Goal: Check status: Check status

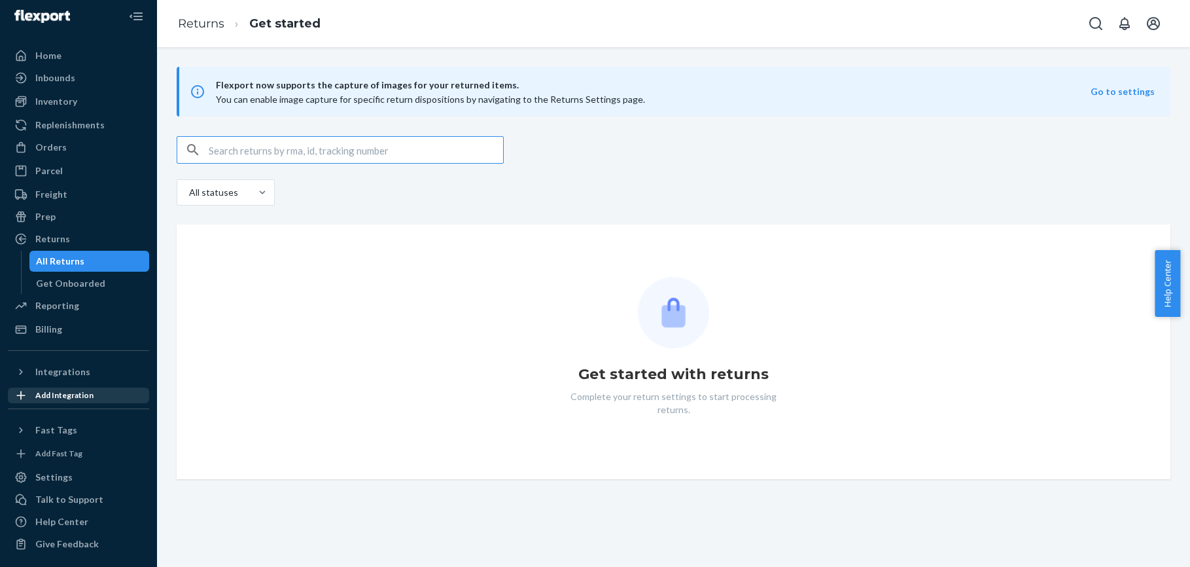
scroll to position [10, 0]
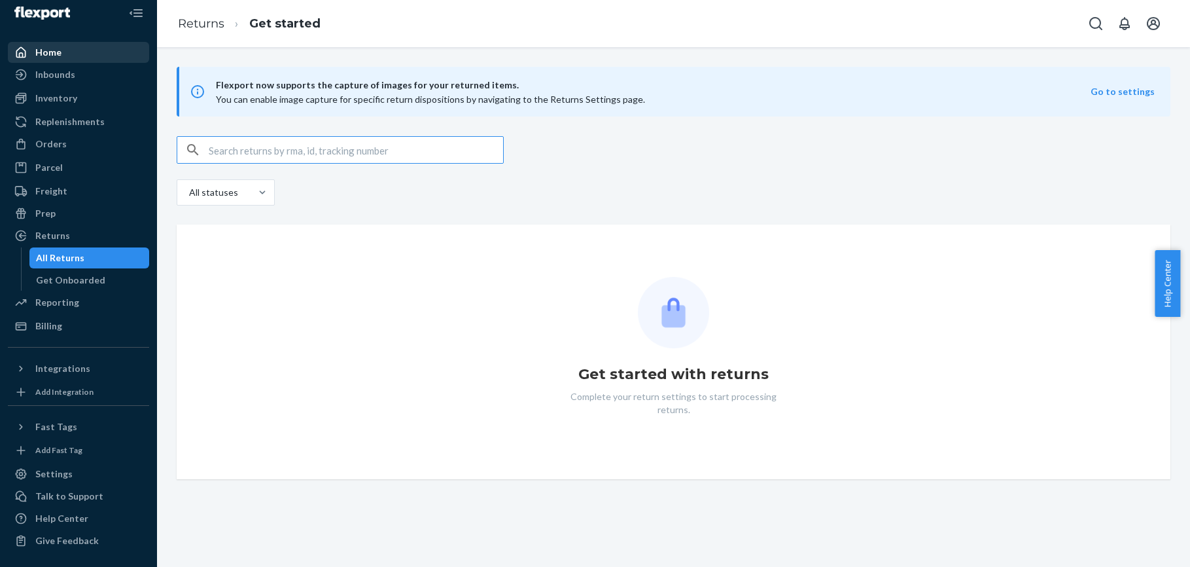
click at [46, 50] on div "Home" at bounding box center [48, 52] width 26 height 13
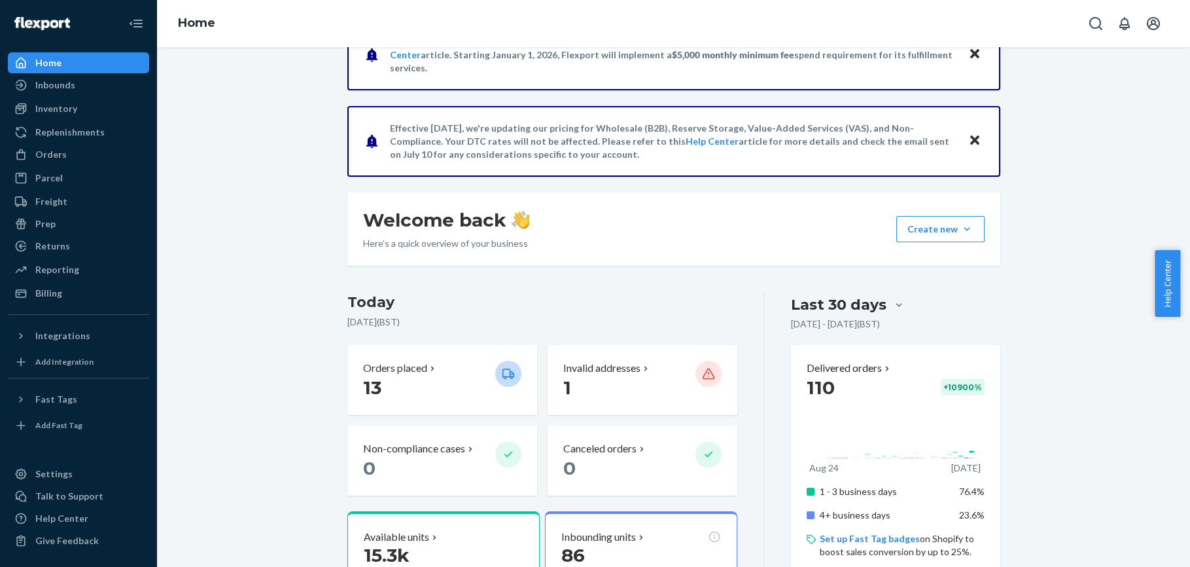
scroll to position [58, 0]
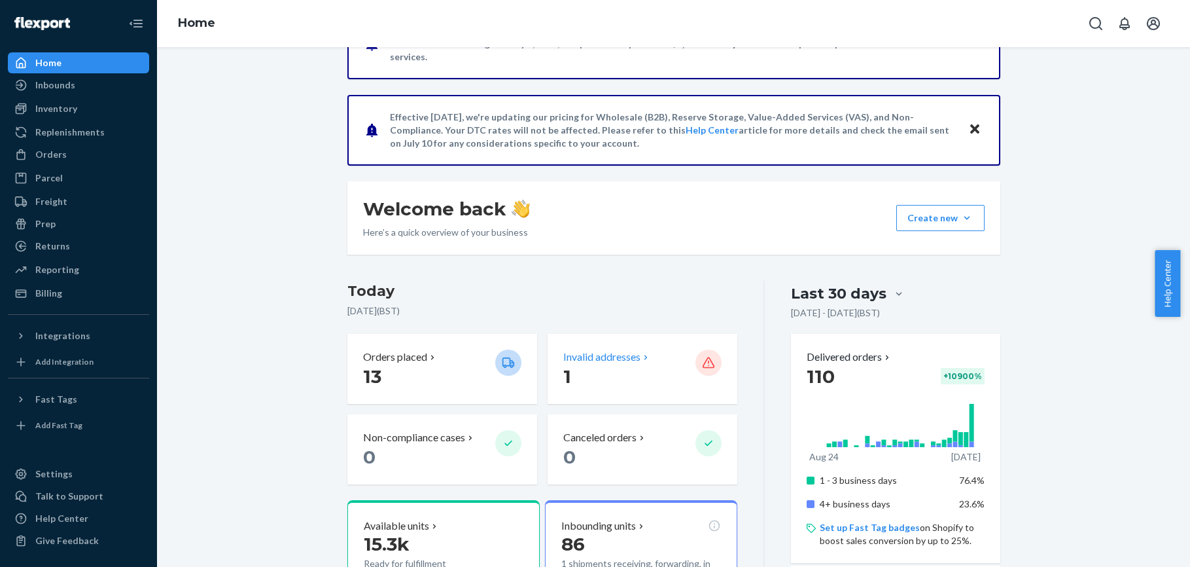
click at [571, 365] on p "1" at bounding box center [624, 377] width 122 height 24
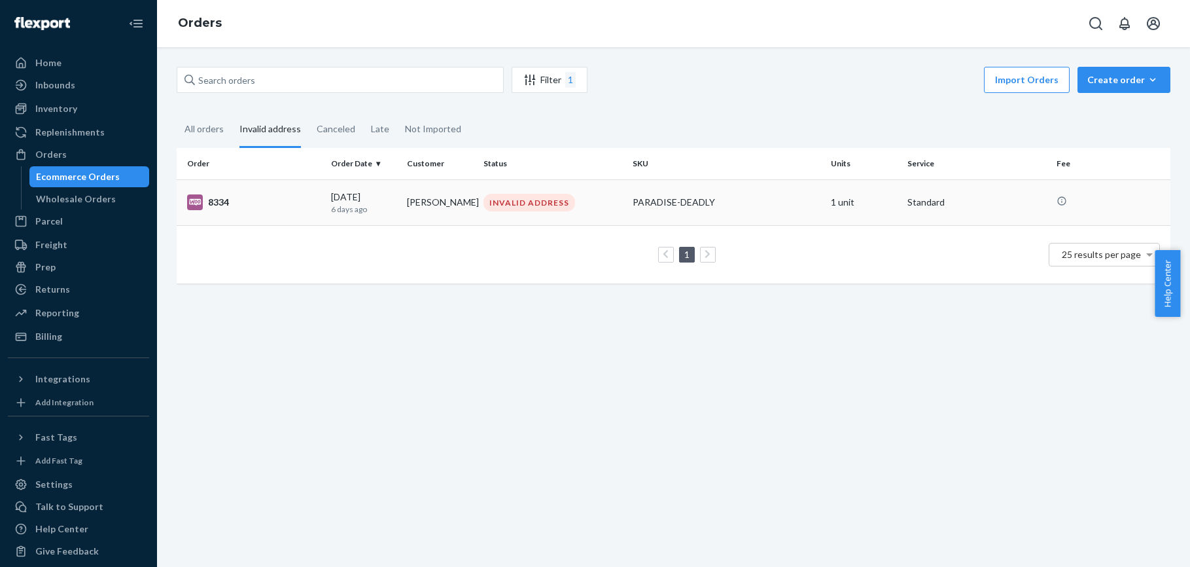
click at [601, 202] on div "INVALID ADDRESS" at bounding box center [553, 203] width 144 height 18
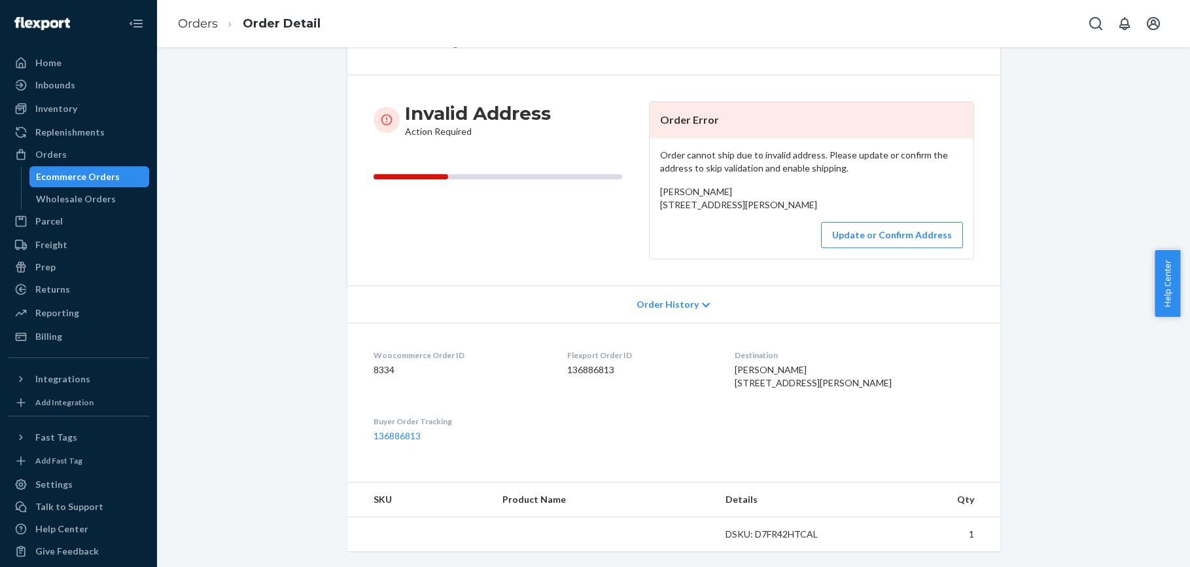
scroll to position [137, 0]
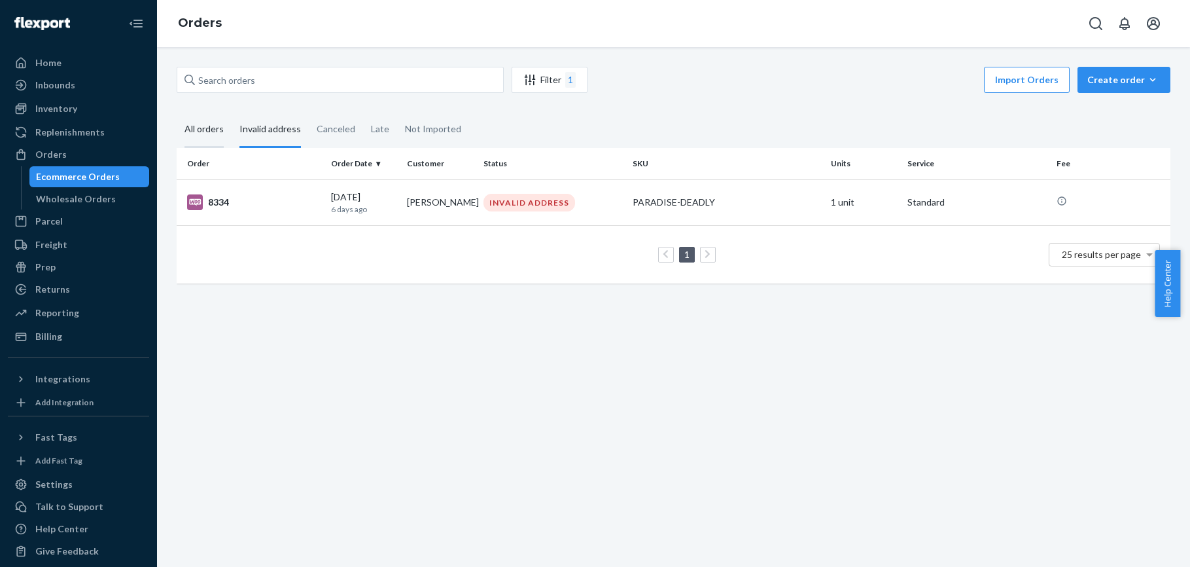
click at [206, 133] on div "All orders" at bounding box center [204, 130] width 39 height 36
click at [177, 112] on input "All orders" at bounding box center [177, 112] width 0 height 0
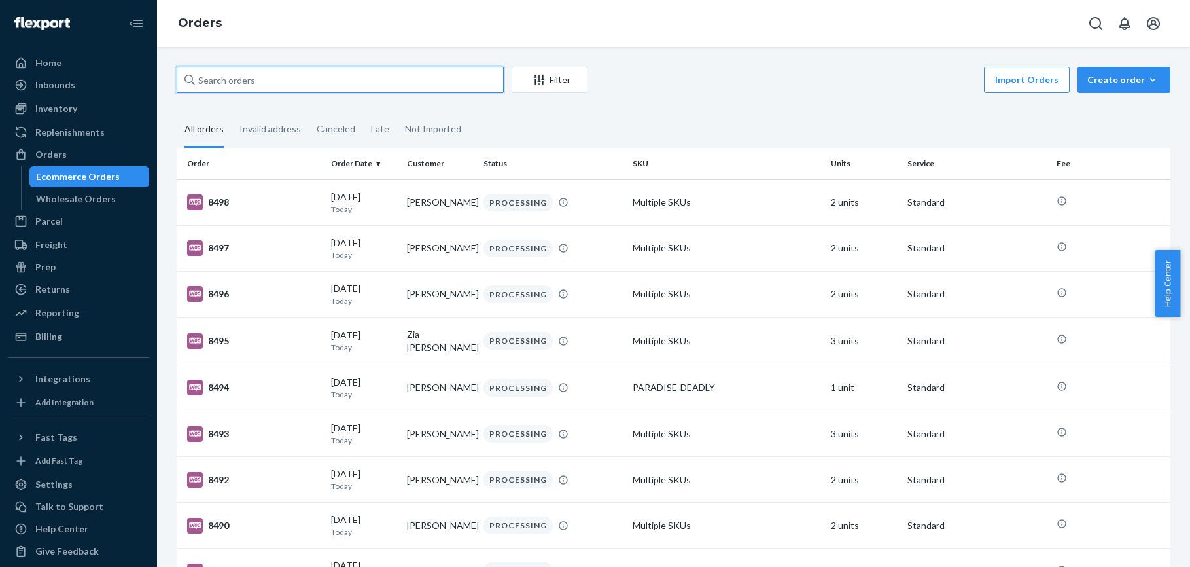
click at [421, 86] on input "text" at bounding box center [340, 80] width 327 height 26
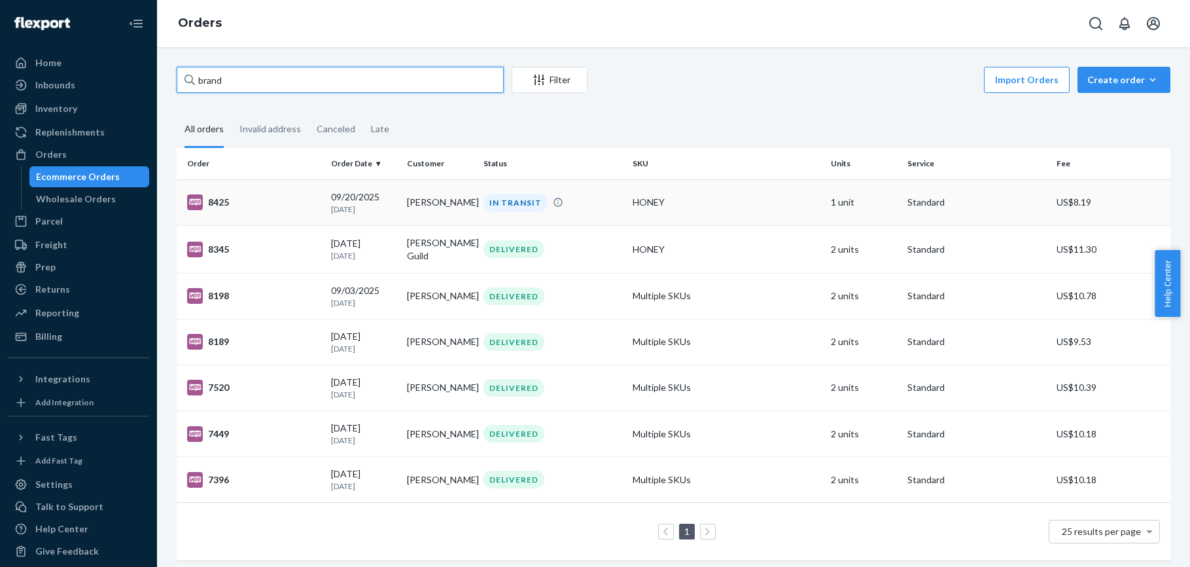
type input "brand"
click at [740, 213] on td "HONEY" at bounding box center [727, 202] width 199 height 46
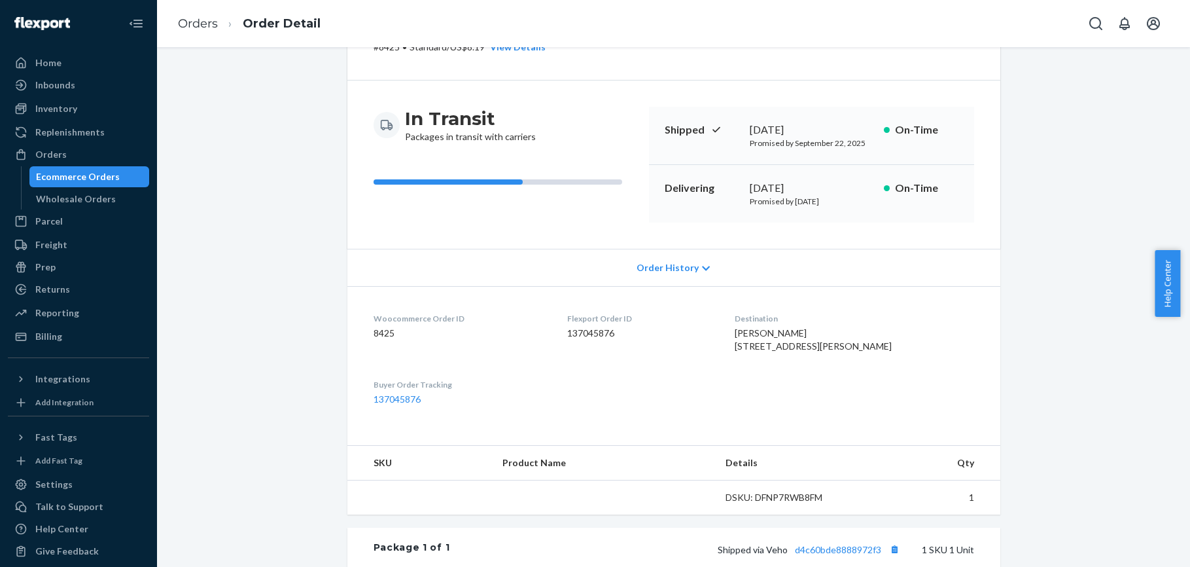
scroll to position [76, 0]
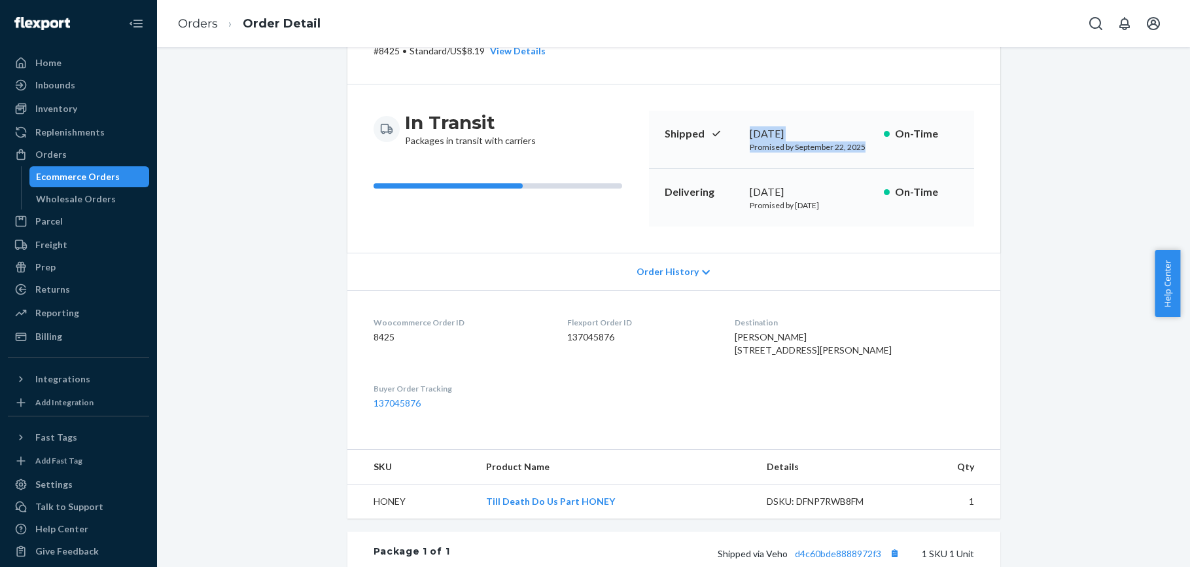
drag, startPoint x: 745, startPoint y: 135, endPoint x: 834, endPoint y: 156, distance: 90.8
click at [834, 156] on div "Shipped [DATE] Promised by [DATE] On-Time" at bounding box center [811, 140] width 325 height 58
click at [938, 401] on dl "Woocommerce Order ID 8425 Flexport Order ID 137045876 Destination [PERSON_NAME]…" at bounding box center [674, 363] width 653 height 146
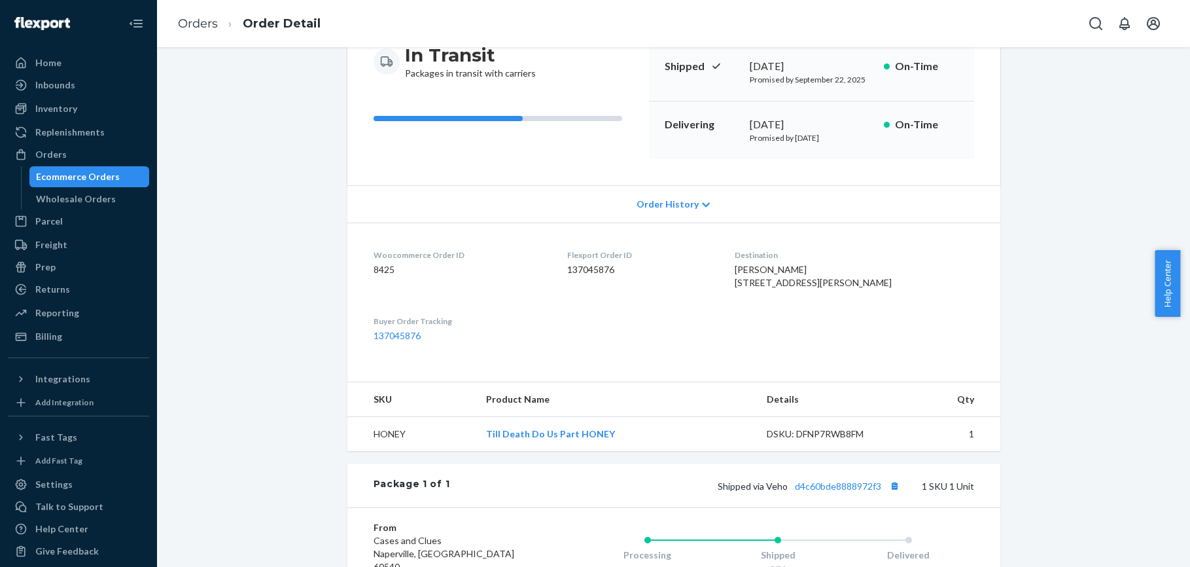
scroll to position [175, 0]
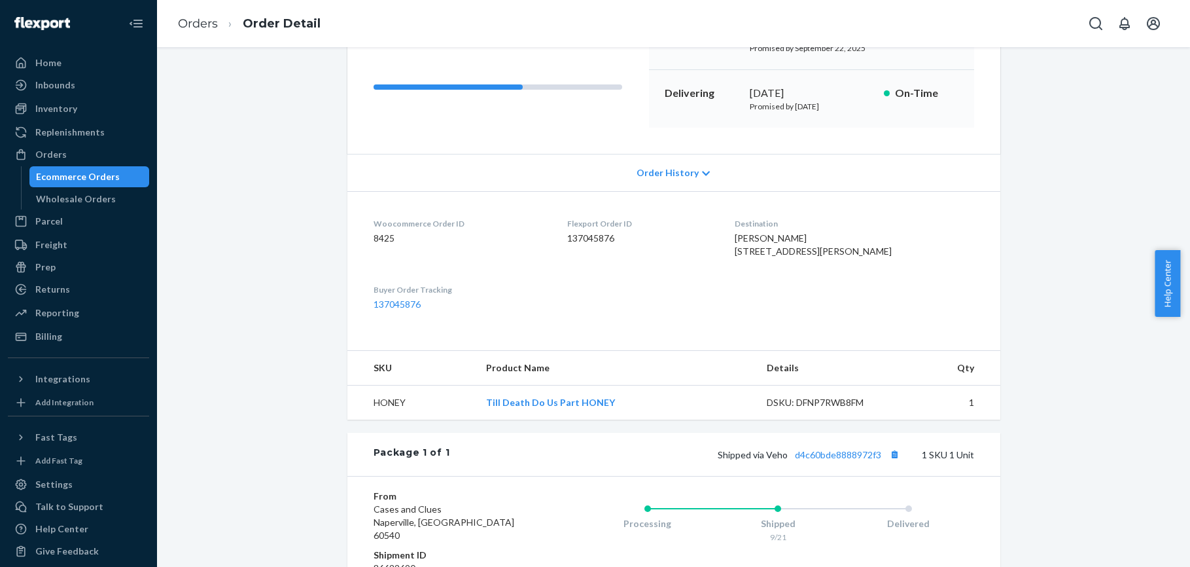
drag, startPoint x: 851, startPoint y: 293, endPoint x: 857, endPoint y: 299, distance: 8.8
click at [855, 294] on dl "Woocommerce Order ID 8425 Flexport Order ID 137045876 Destination [PERSON_NAME]…" at bounding box center [674, 264] width 653 height 146
click at [889, 335] on dl "Woocommerce Order ID 8425 Flexport Order ID 137045876 Destination [PERSON_NAME]…" at bounding box center [674, 264] width 653 height 146
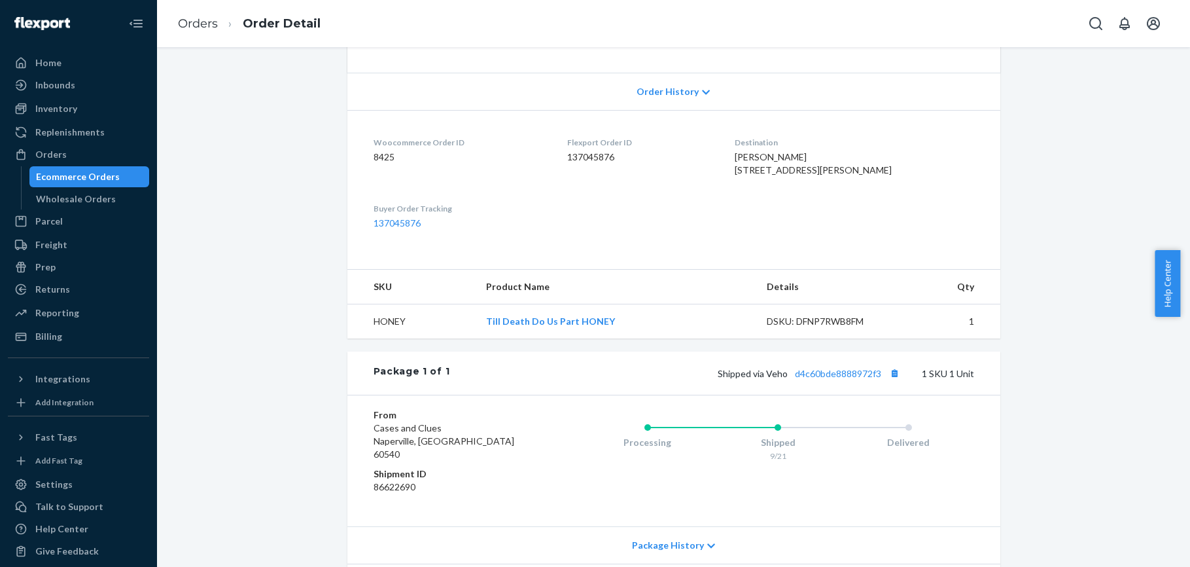
scroll to position [349, 0]
